Goal: Task Accomplishment & Management: Use online tool/utility

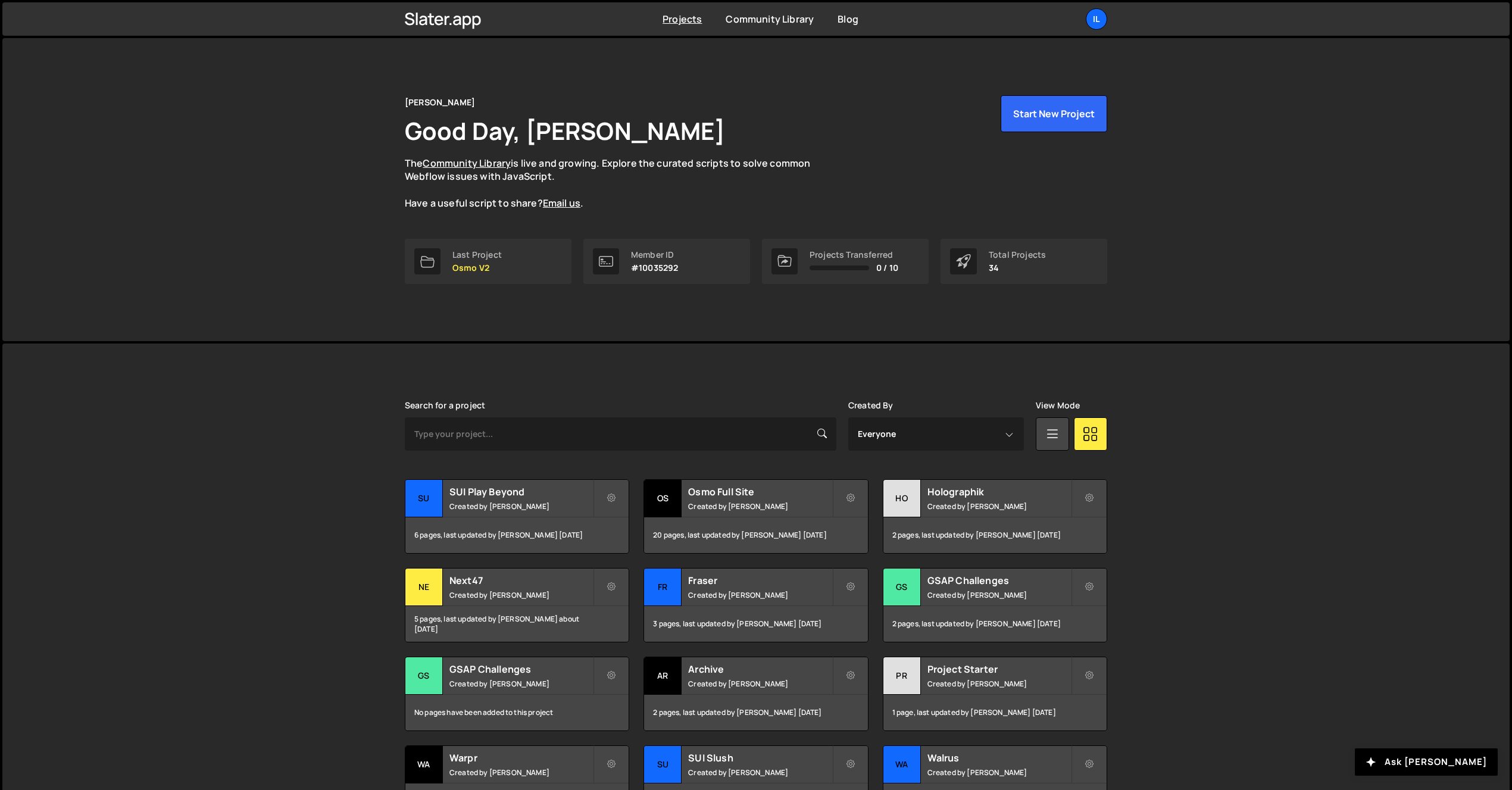
scroll to position [124, 0]
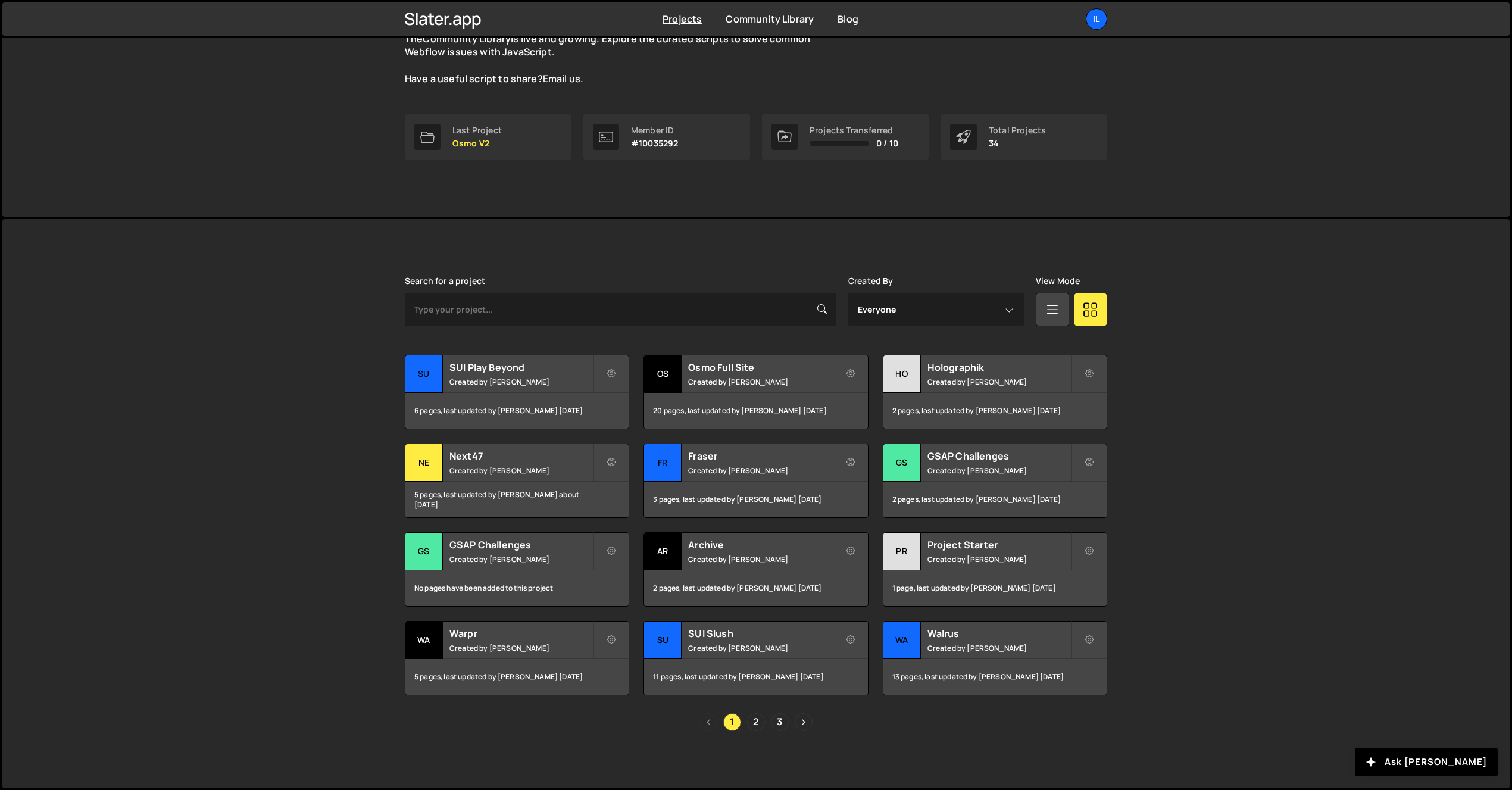
click at [752, 750] on div "Slater is designed for desktop use. Please use a larger screen to access the fu…" at bounding box center [756, 504] width 738 height 569
click at [752, 722] on link "2" at bounding box center [756, 722] width 18 height 18
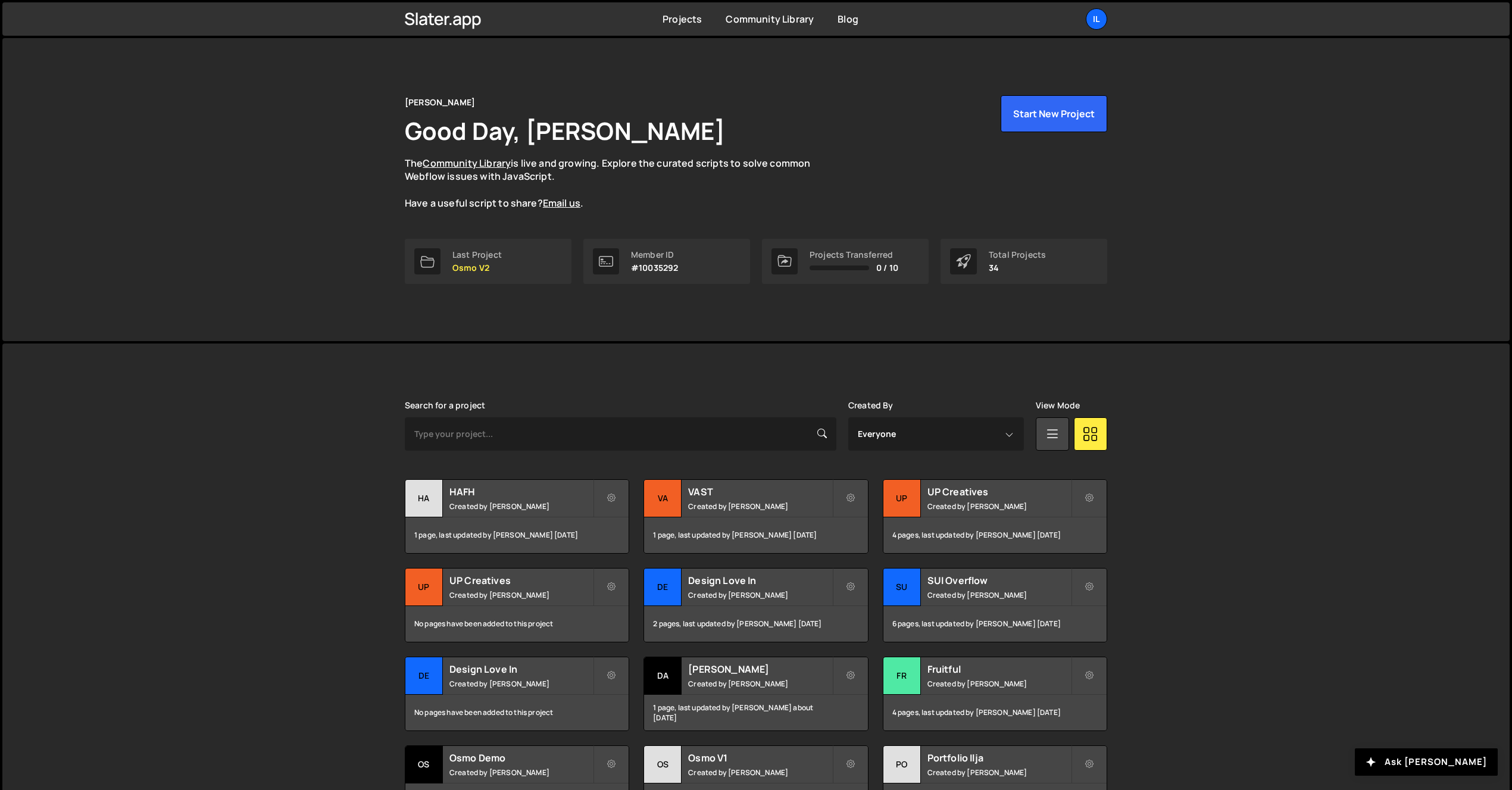
scroll to position [124, 0]
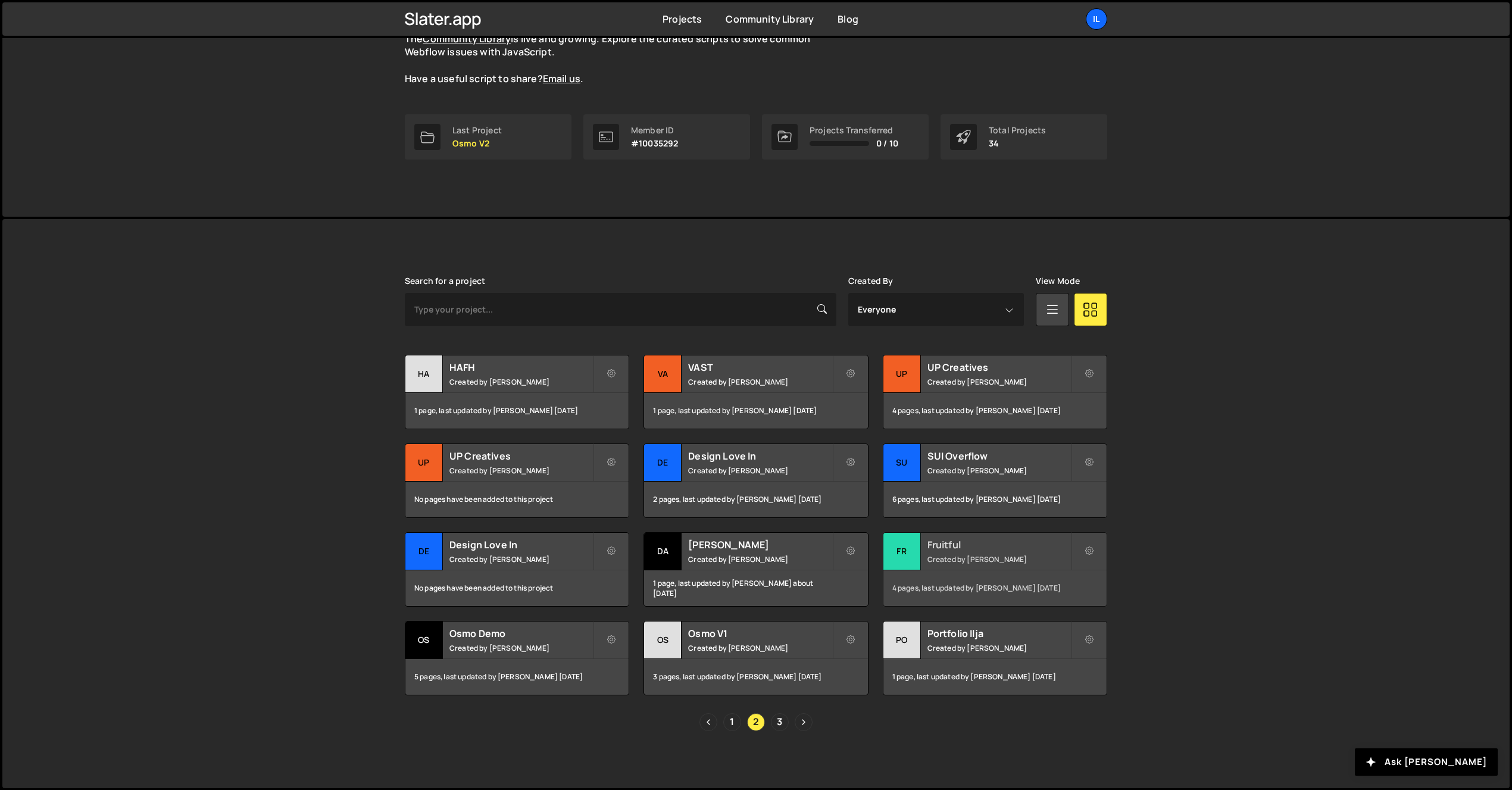
click at [947, 560] on small "Created by Ilja van Eck" at bounding box center [999, 558] width 144 height 10
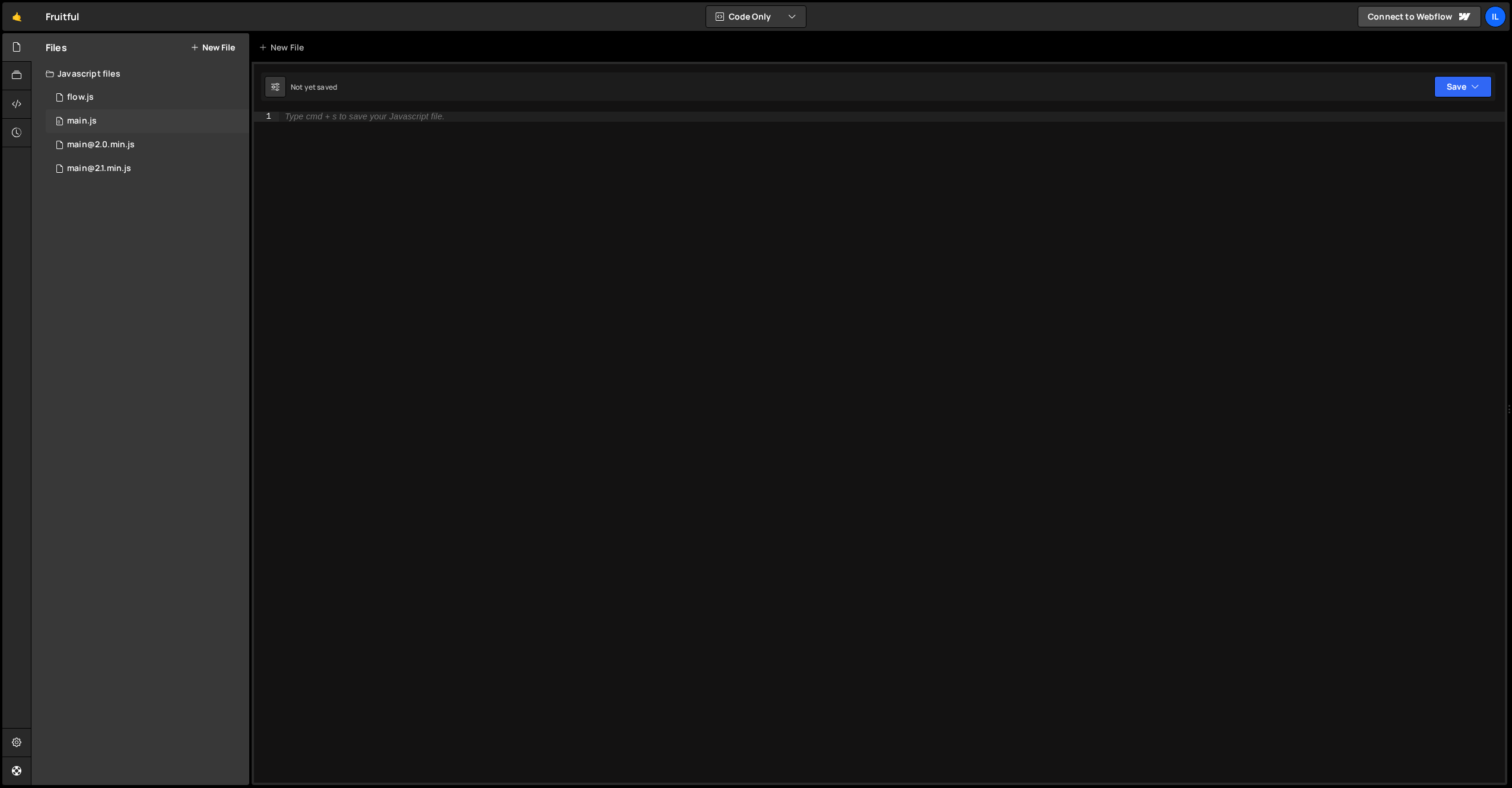
click at [104, 121] on div "0 main.js 0" at bounding box center [148, 121] width 204 height 24
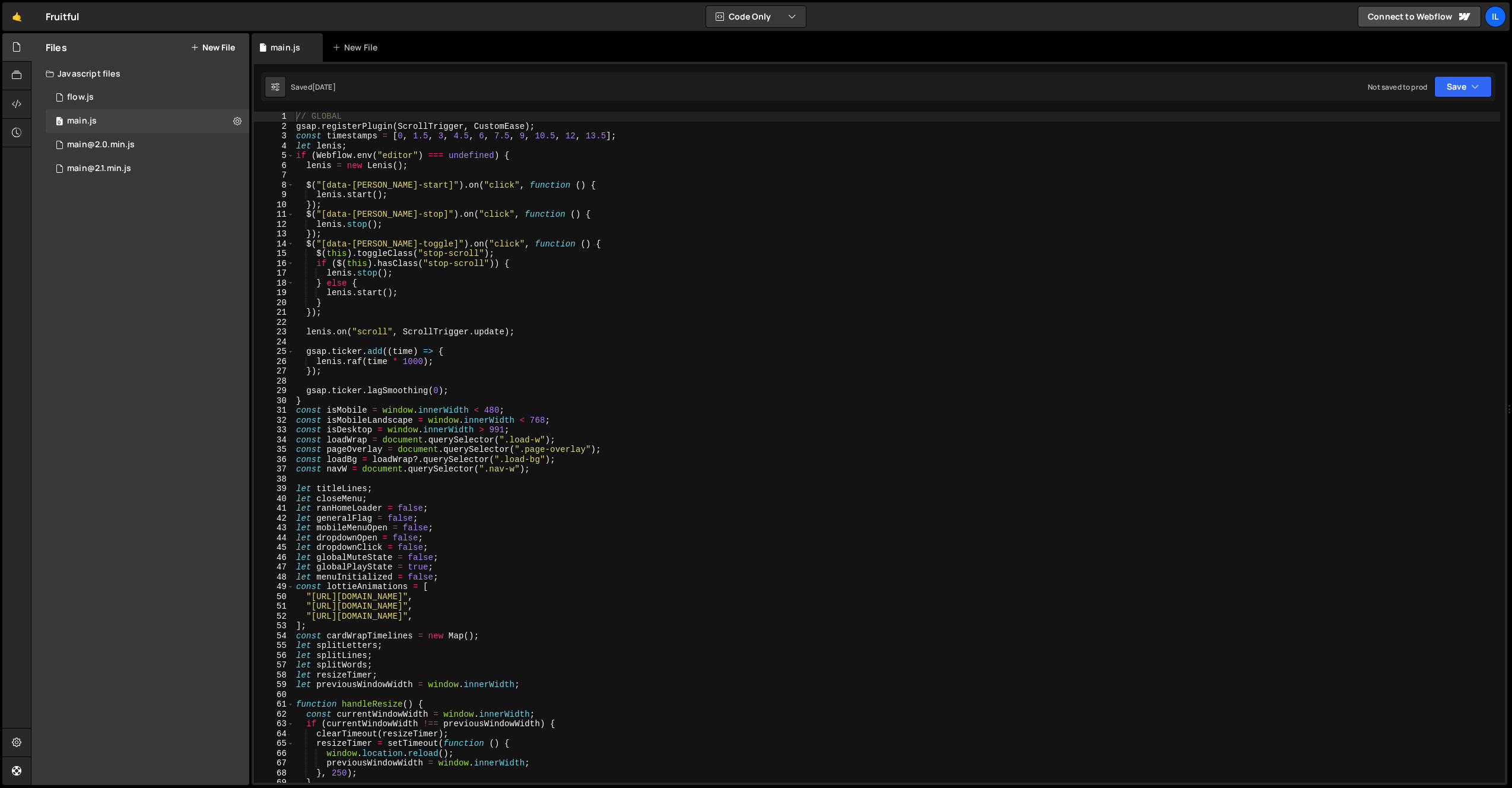
scroll to position [2926, 0]
type textarea "// GLOBAL"
click at [290, 699] on span at bounding box center [290, 704] width 7 height 10
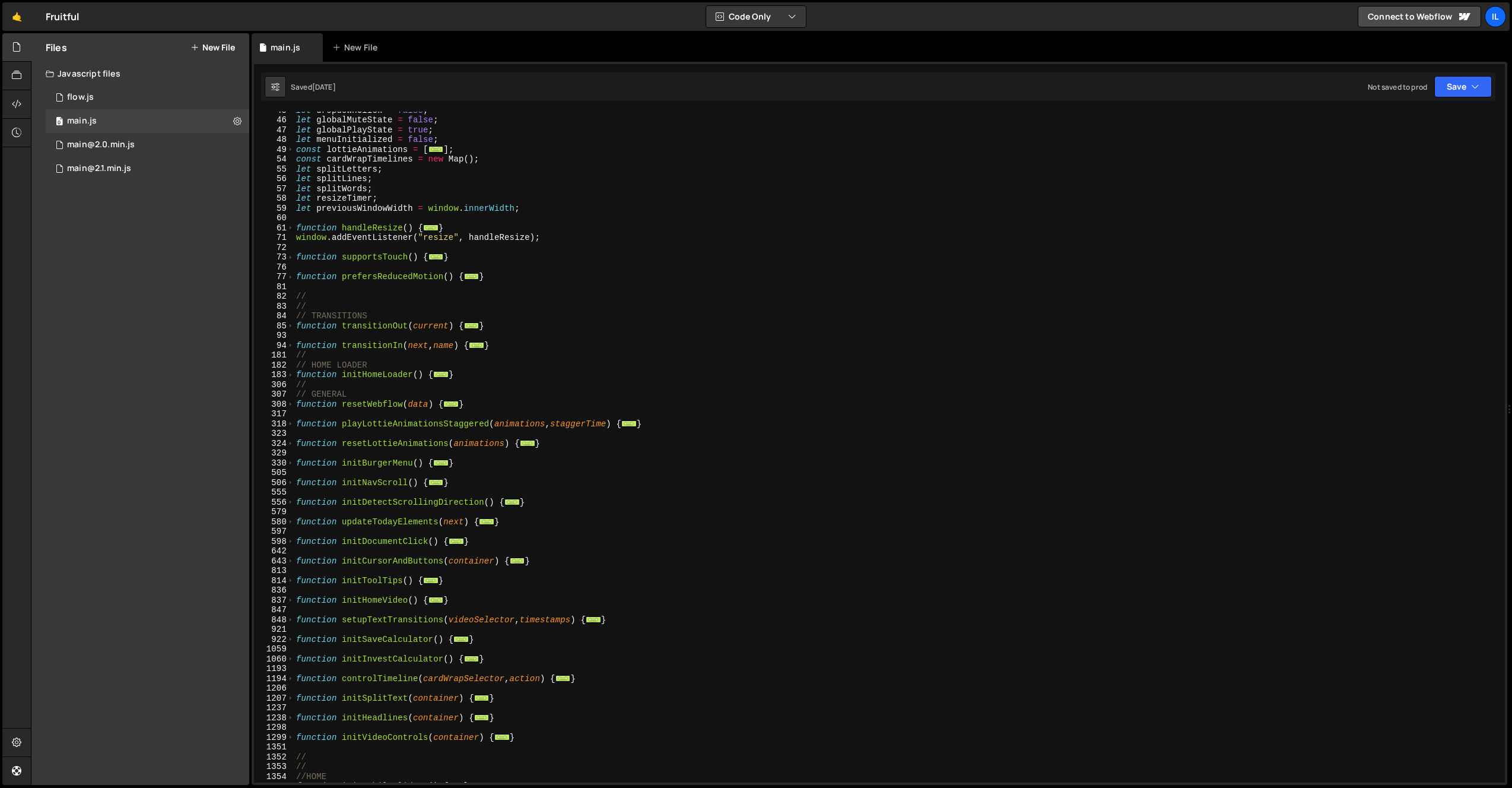
scroll to position [0, 0]
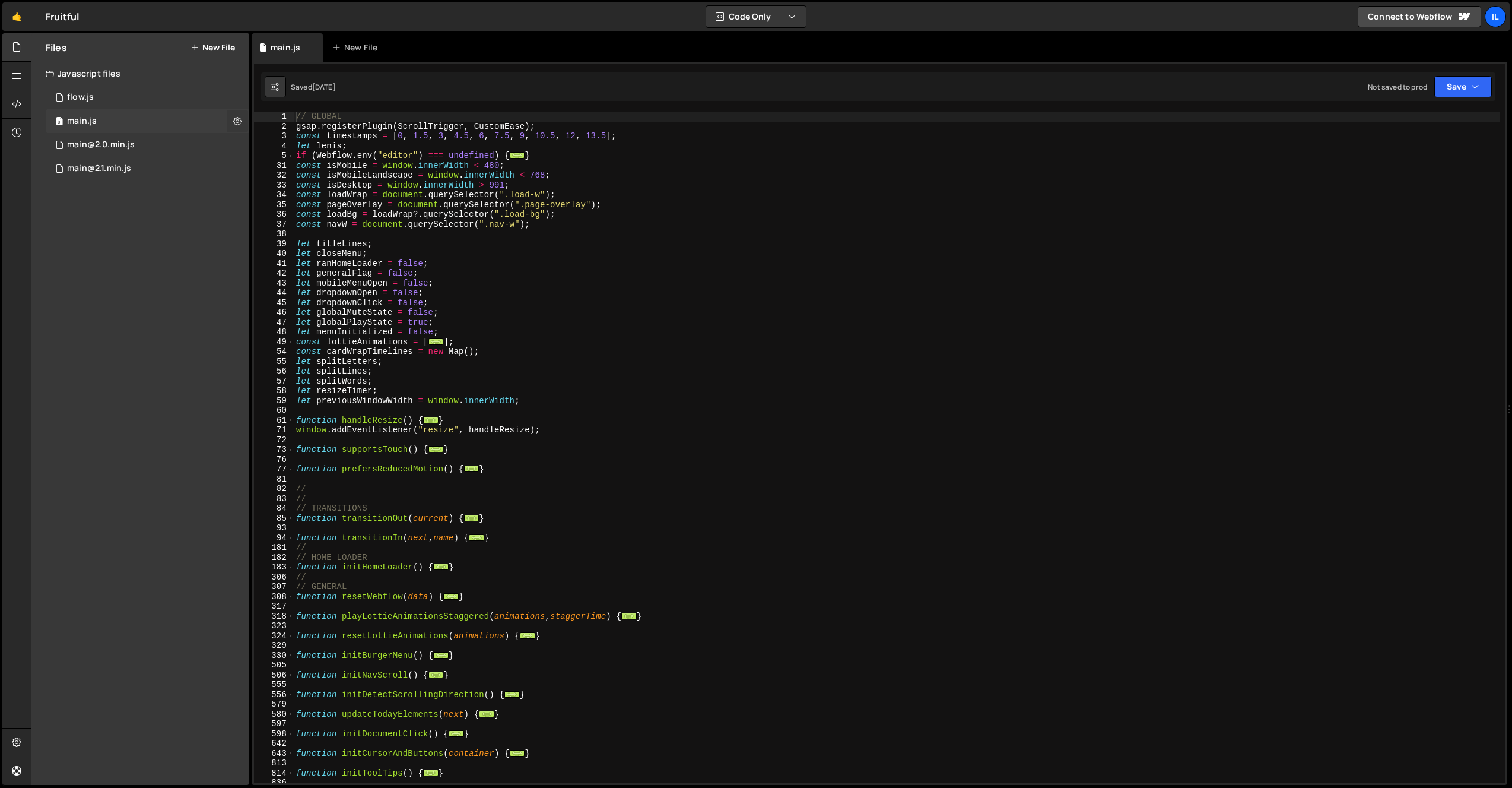
click at [244, 118] on button at bounding box center [238, 121] width 21 height 21
click at [295, 128] on button "Copy share link" at bounding box center [310, 122] width 116 height 24
click at [105, 472] on div "Files New File Javascript files 0 flow.js 0 0 main.js 0 0 main@2.0.min.js 0 0" at bounding box center [140, 409] width 217 height 751
click at [112, 206] on div "Files New File Javascript files 0 flow.js 0 0 main.js 0 0 main@2.0.min.js 0 0" at bounding box center [140, 409] width 217 height 751
click at [113, 101] on div "0 flow.js 0" at bounding box center [148, 97] width 204 height 24
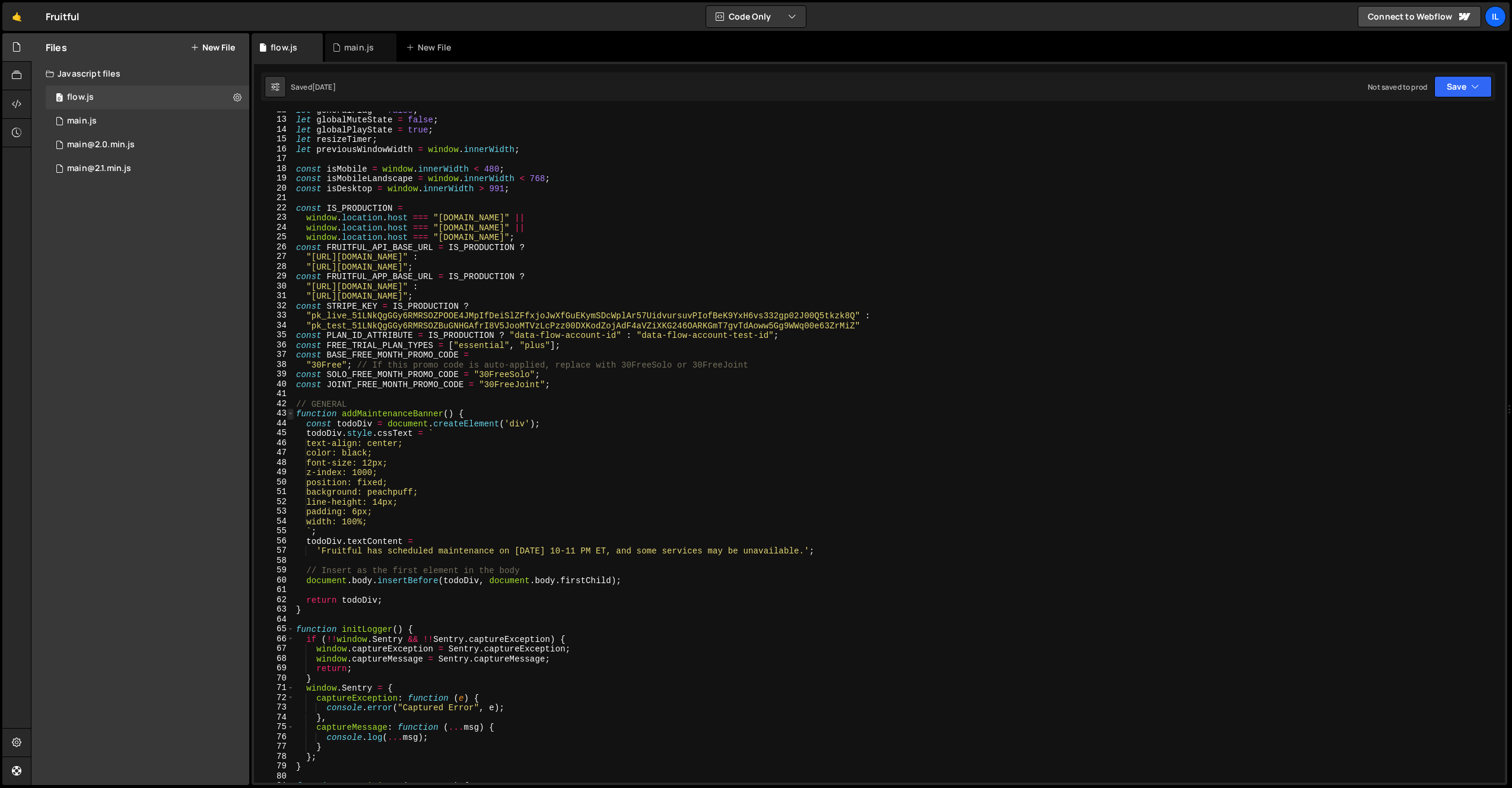
type textarea "gsap.registerPlugin(ScrollTrigger, CustomEase);"
click at [290, 412] on span at bounding box center [290, 413] width 7 height 10
